Goal: Check status: Check status

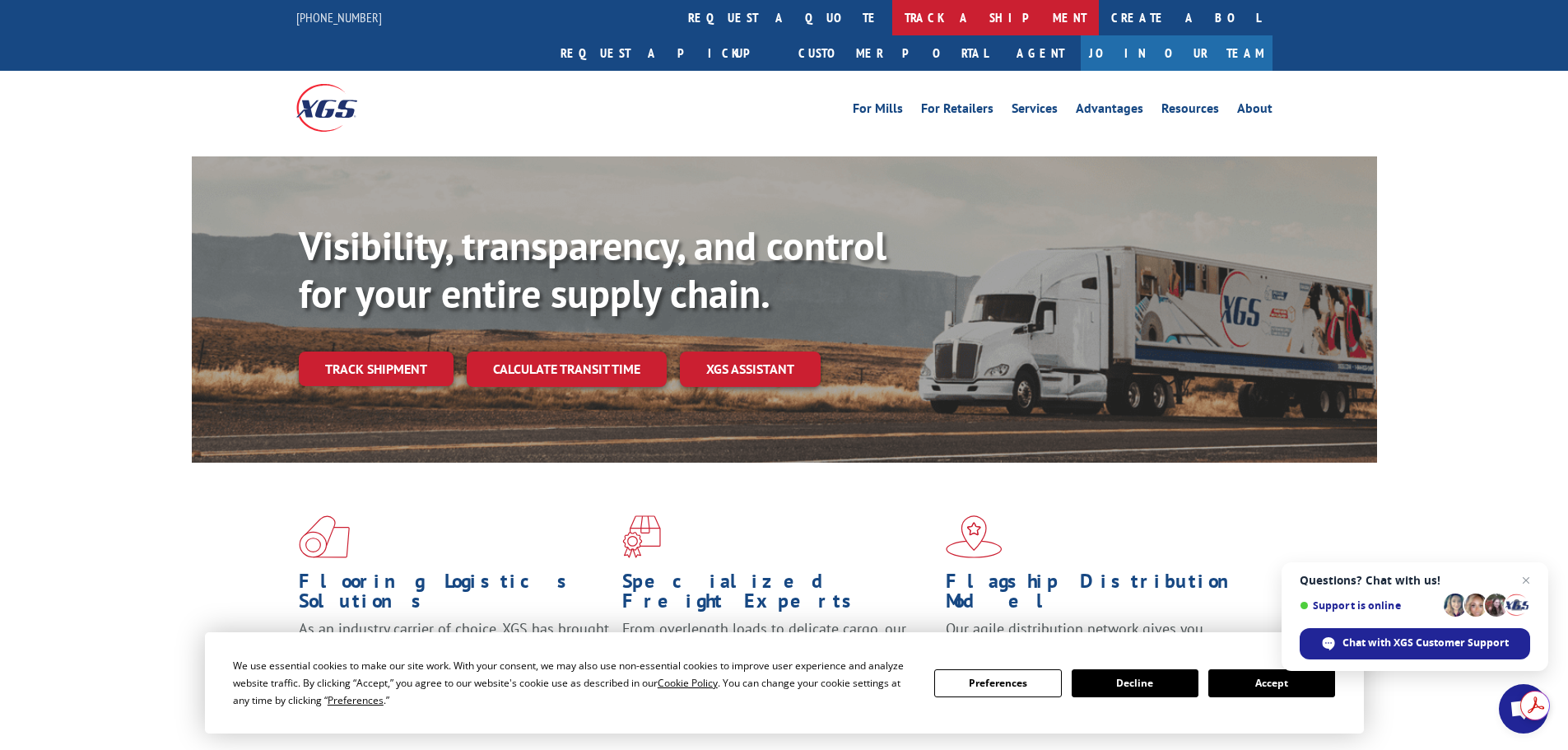
click at [892, 11] on link "track a shipment" at bounding box center [995, 18] width 207 height 36
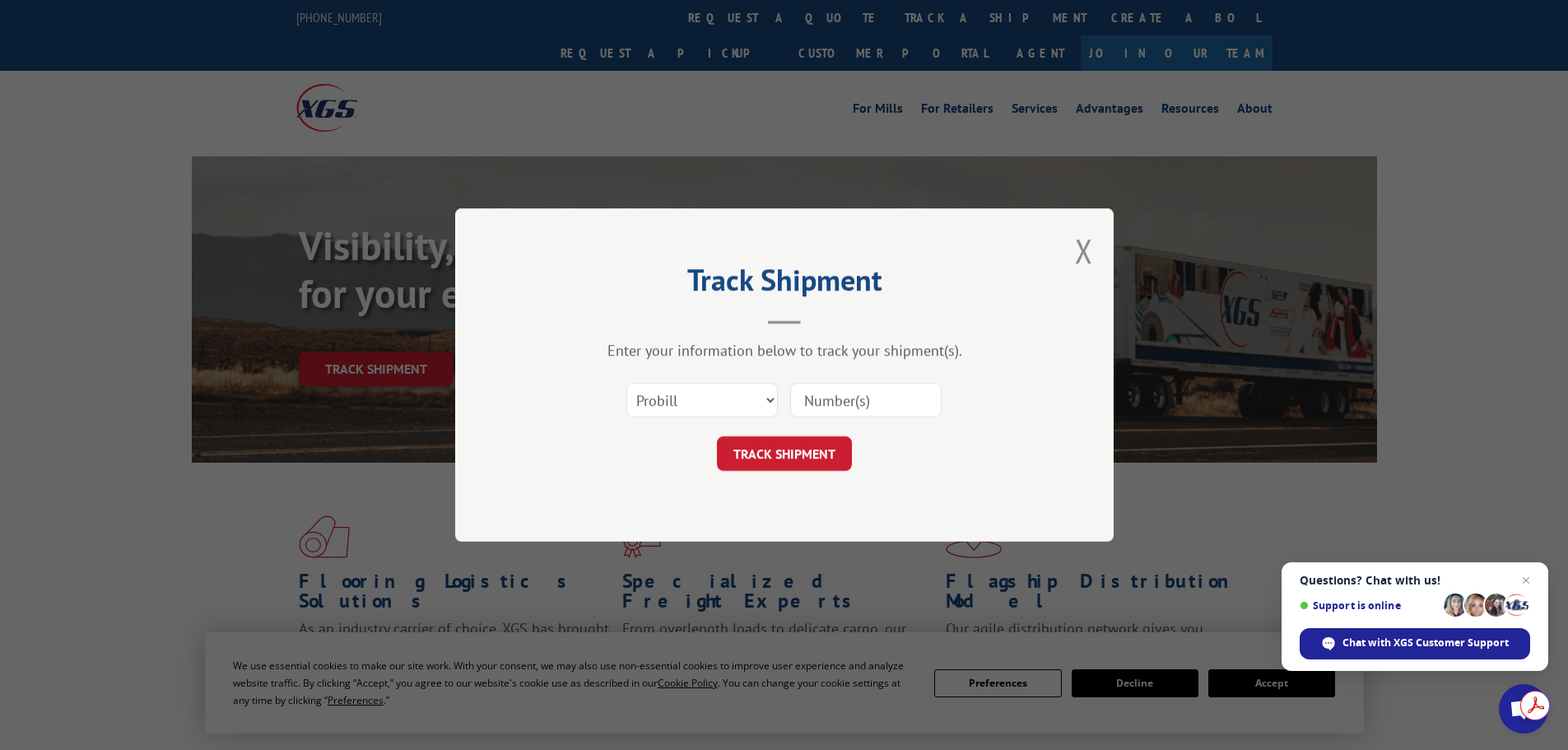
click at [847, 410] on input at bounding box center [866, 400] width 152 height 35
paste input "16137792"
type input "16137792"
click at [826, 441] on button "TRACK SHIPMENT" at bounding box center [784, 453] width 135 height 35
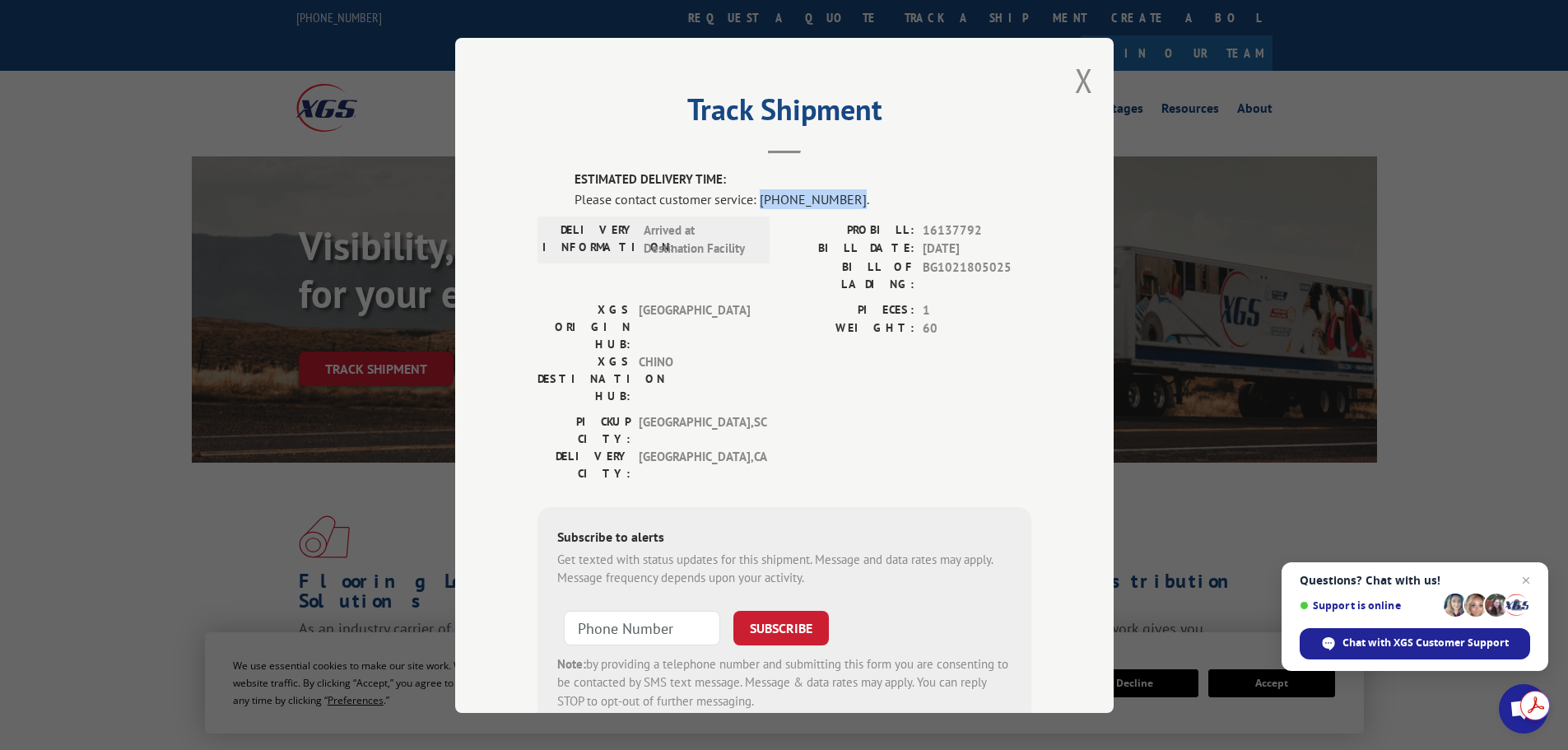
drag, startPoint x: 838, startPoint y: 199, endPoint x: 755, endPoint y: 208, distance: 83.5
click at [755, 208] on div "Please contact customer service: [PHONE_NUMBER]." at bounding box center [803, 198] width 457 height 20
copy div "[PHONE_NUMBER]"
